Goal: Task Accomplishment & Management: Complete application form

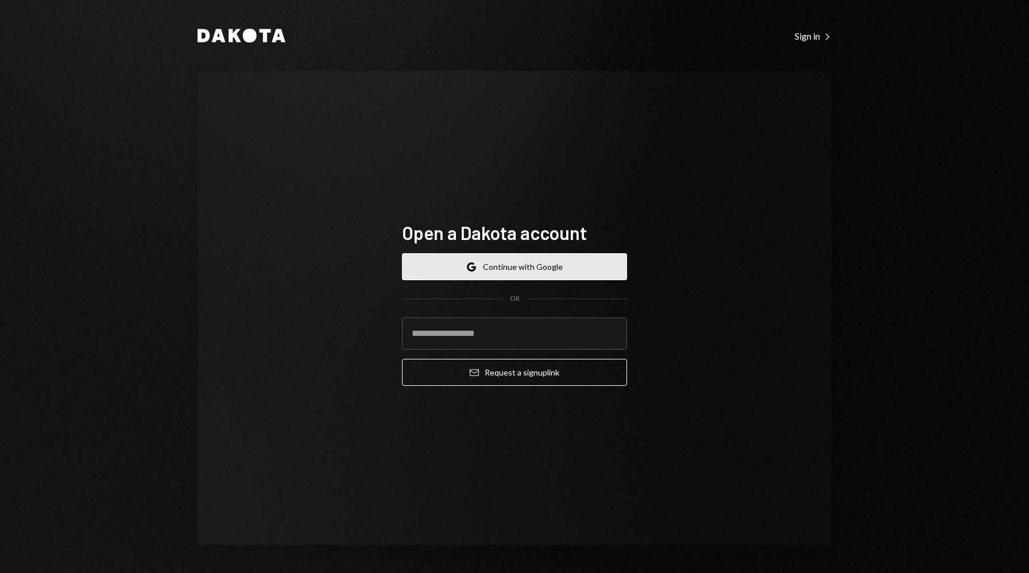
click at [506, 271] on button "Google Continue with Google" at bounding box center [514, 266] width 225 height 27
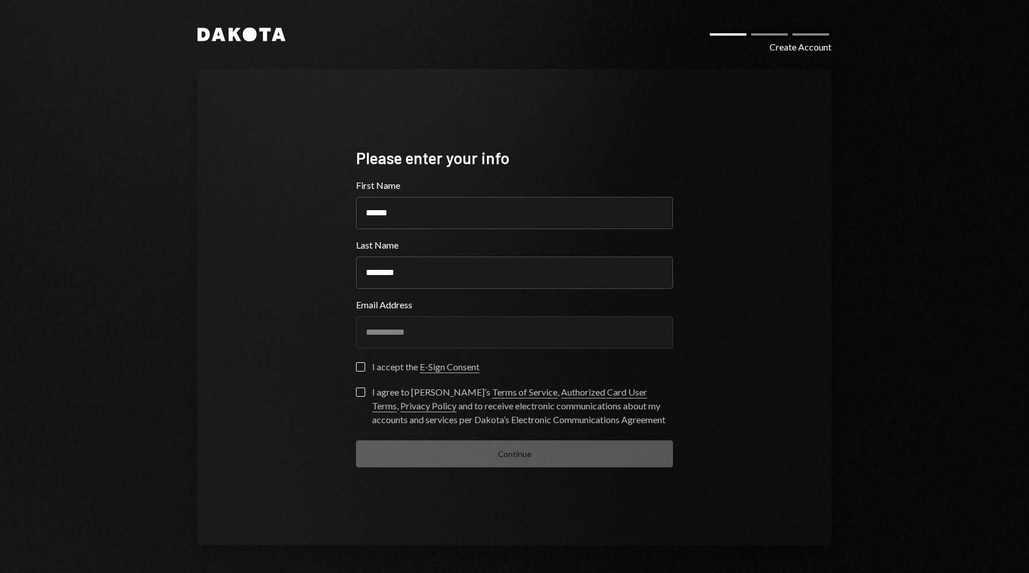
click at [358, 366] on button "I accept the E-Sign Consent" at bounding box center [360, 366] width 9 height 9
click at [361, 388] on button "I agree to Dakota’s Terms of Service , Authorized Card User Terms , Privacy Pol…" at bounding box center [360, 392] width 9 height 9
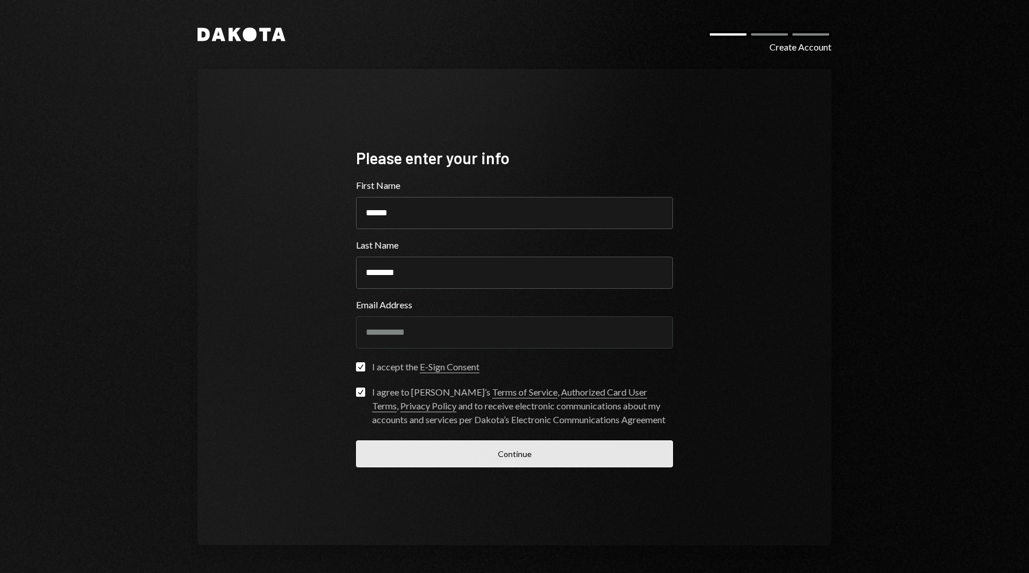
click at [444, 452] on button "Continue" at bounding box center [514, 454] width 317 height 27
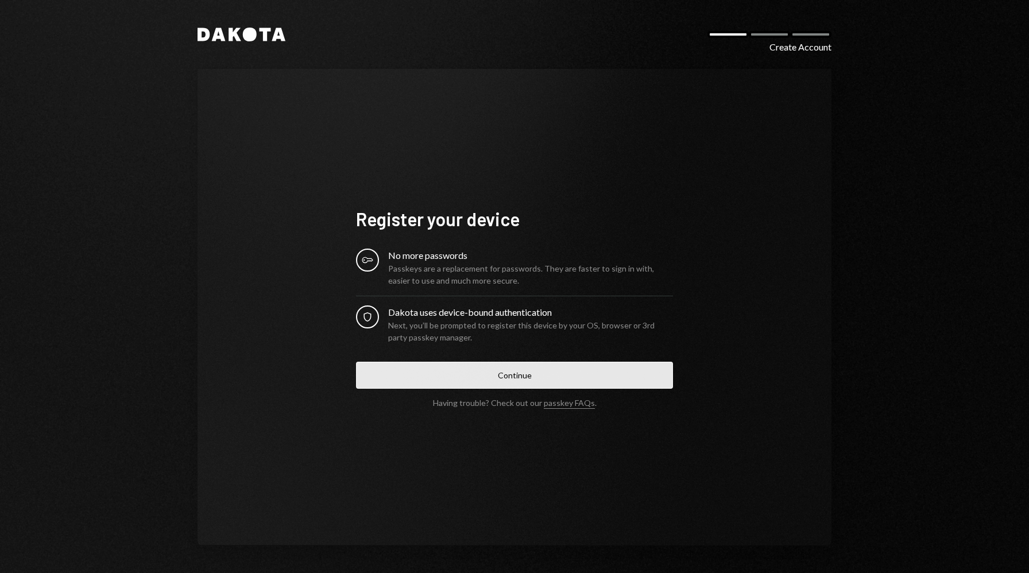
click at [422, 368] on button "Continue" at bounding box center [514, 375] width 317 height 27
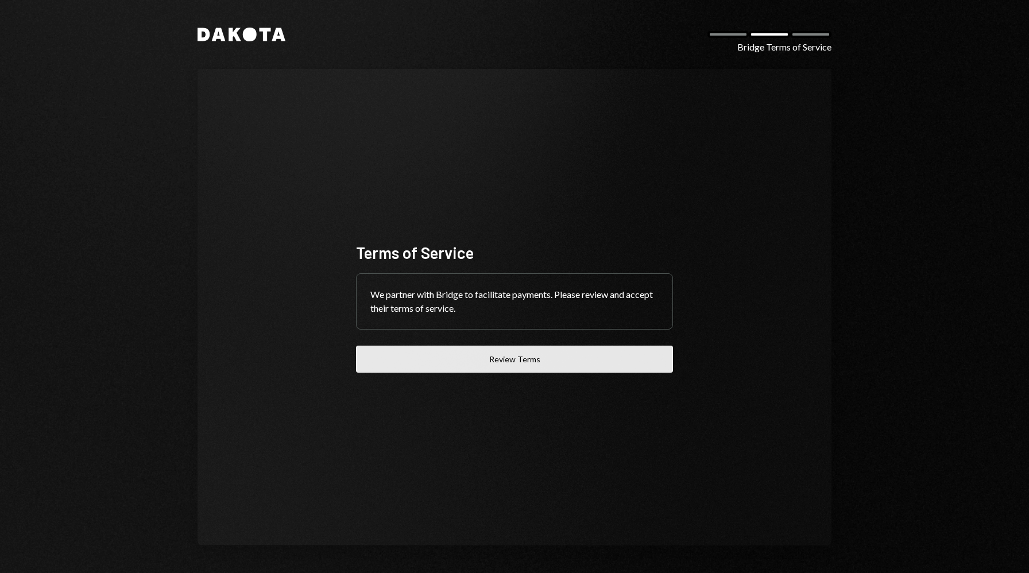
click at [523, 366] on button "Review Terms" at bounding box center [514, 359] width 317 height 27
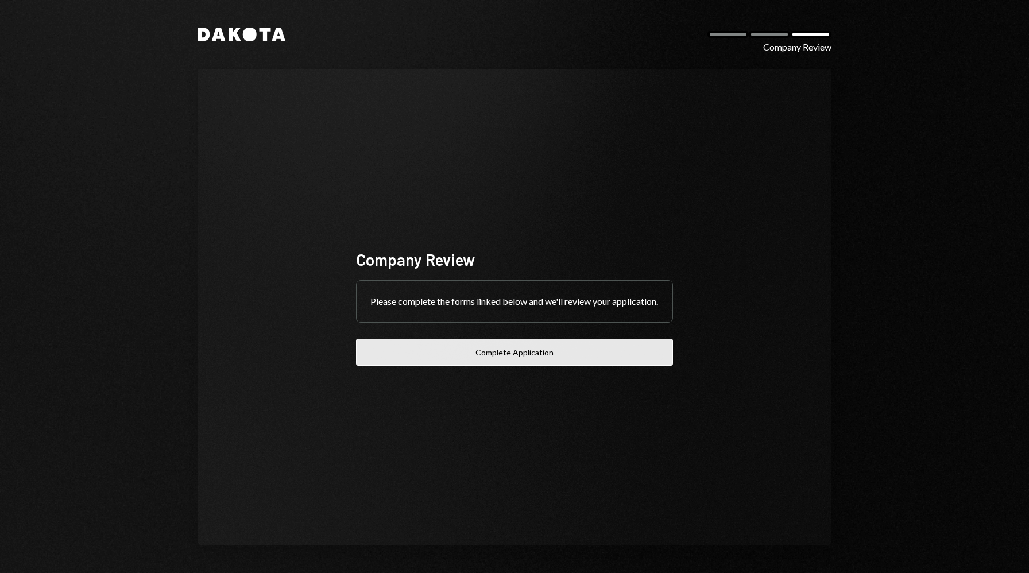
click at [428, 365] on button "Complete Application" at bounding box center [514, 352] width 317 height 27
